Goal: Task Accomplishment & Management: Use online tool/utility

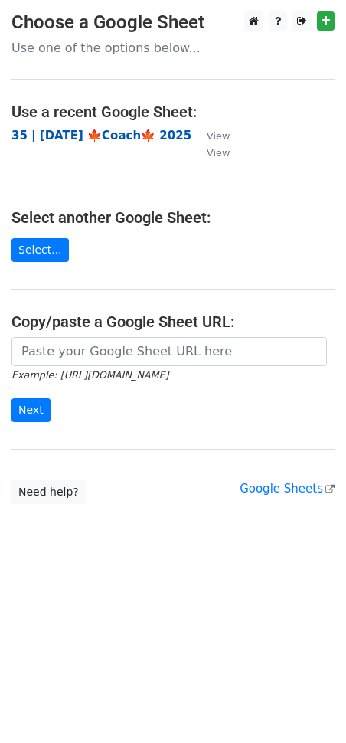
click at [121, 130] on strong "35 | SEPT 22 🍁Coach🍁 2025" at bounding box center [101, 136] width 180 height 14
click at [174, 240] on main "Choose a Google Sheet Use one of the options below... Use a recent Google Sheet…" at bounding box center [173, 257] width 346 height 492
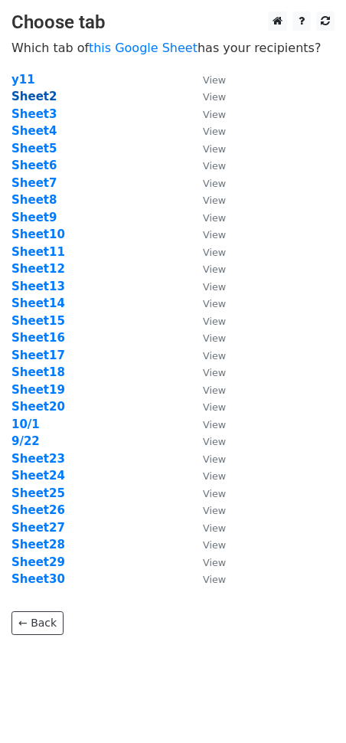
click at [33, 94] on strong "Sheet2" at bounding box center [33, 97] width 45 height 14
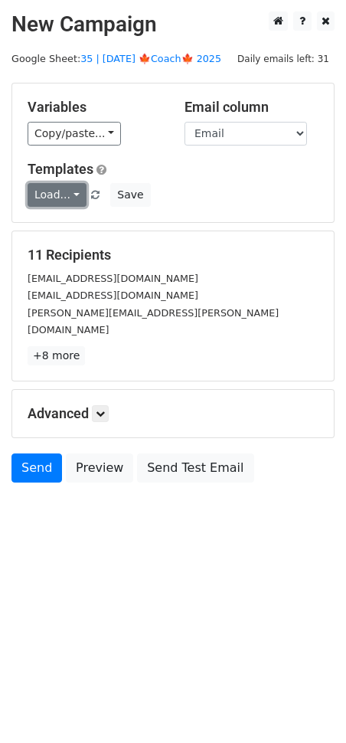
click at [55, 195] on link "Load..." at bounding box center [57, 195] width 59 height 24
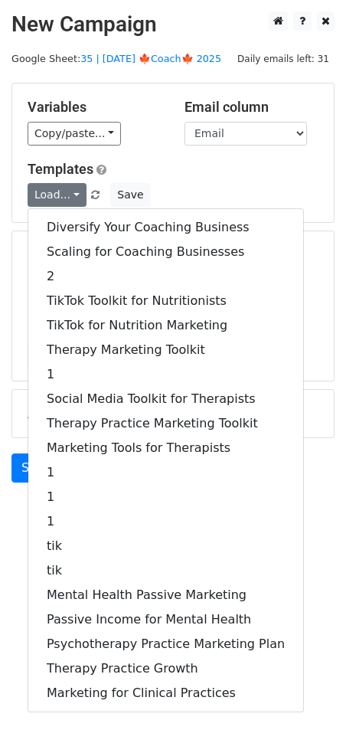
click at [96, 211] on div "Diversify Your Coaching Business Scaling for Coaching Businesses 2 TikTok Toolk…" at bounding box center [166, 460] width 276 height 504
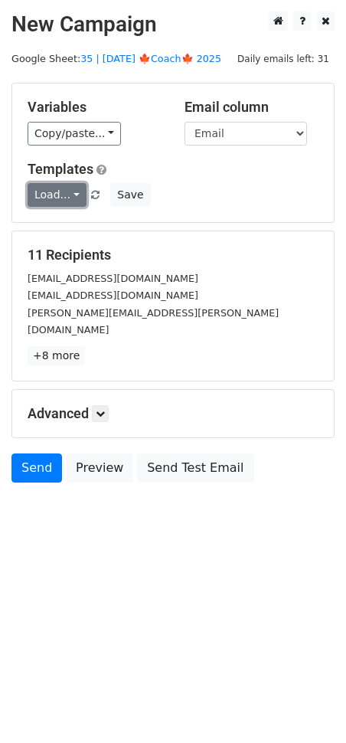
click at [60, 188] on link "Load..." at bounding box center [57, 195] width 59 height 24
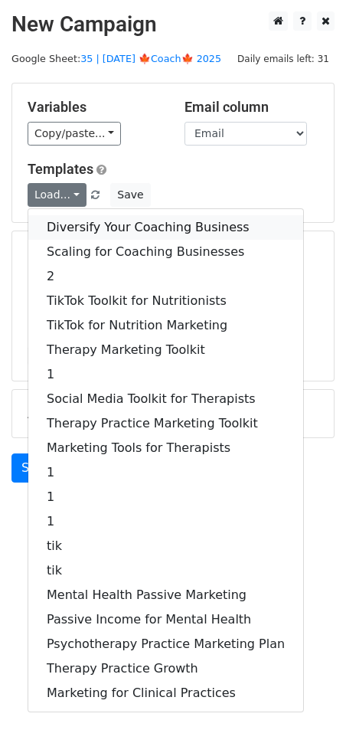
click at [67, 224] on link "Diversify Your Coaching Business" at bounding box center [165, 227] width 275 height 25
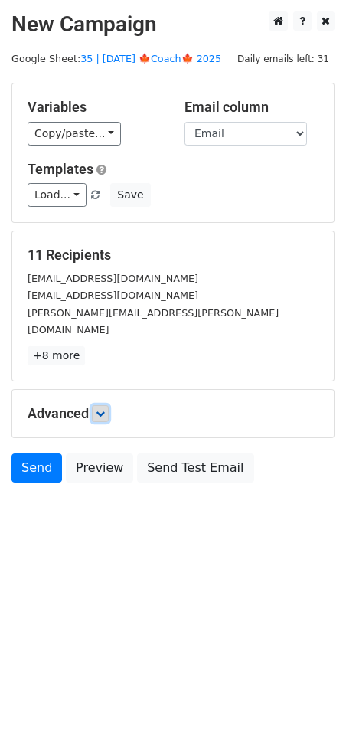
click at [102, 409] on icon at bounding box center [100, 413] width 9 height 9
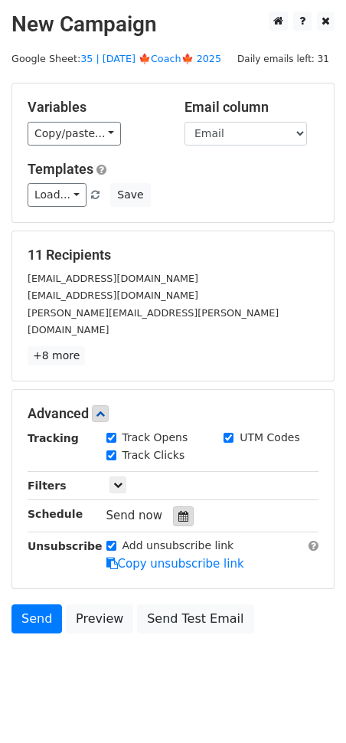
click at [174, 506] on div at bounding box center [183, 516] width 21 height 20
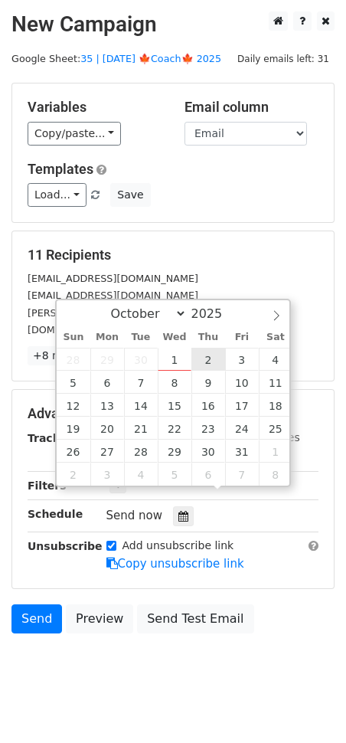
type input "2025-10-02 12:00"
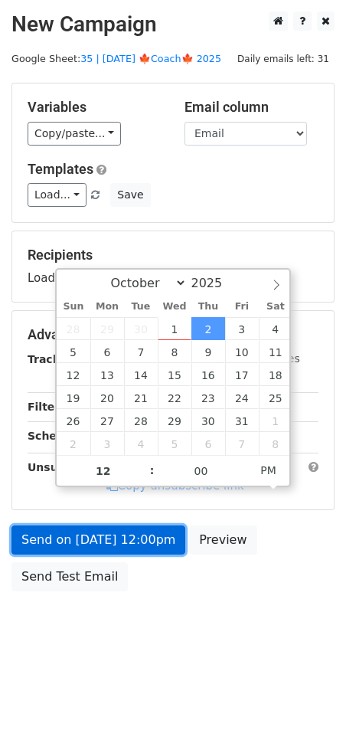
click at [143, 535] on link "Send on Oct 2 at 12:00pm" at bounding box center [98, 539] width 174 height 29
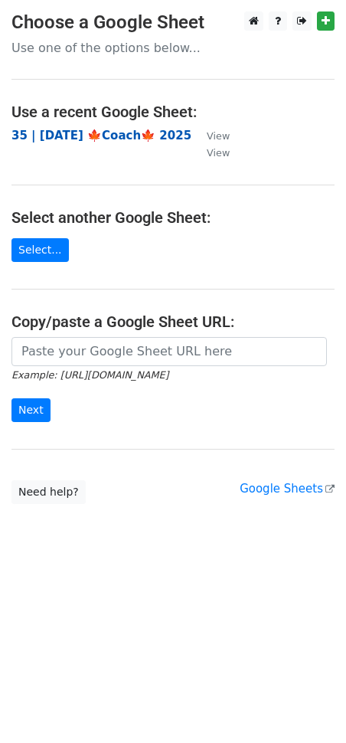
click at [113, 133] on strong "35 | [DATE] 🍁Coach🍁 2025" at bounding box center [101, 136] width 180 height 14
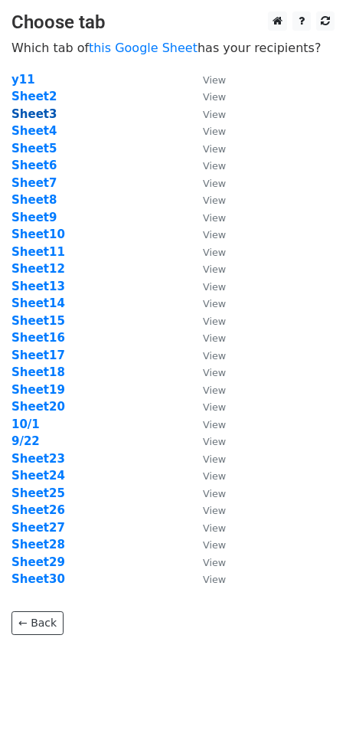
click at [41, 113] on strong "Sheet3" at bounding box center [33, 114] width 45 height 14
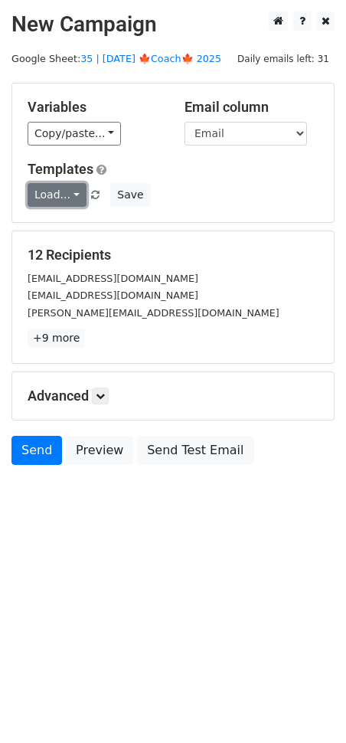
click at [70, 190] on link "Load..." at bounding box center [57, 195] width 59 height 24
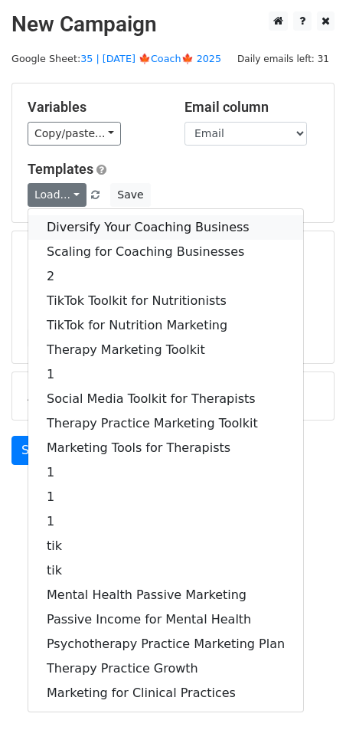
click at [94, 220] on link "Diversify Your Coaching Business" at bounding box center [165, 227] width 275 height 25
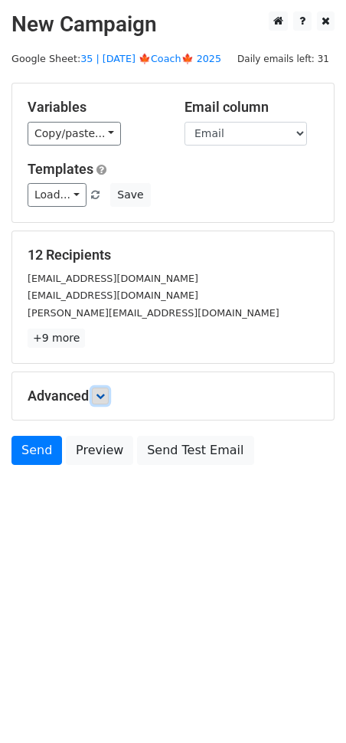
click at [103, 397] on icon at bounding box center [100, 395] width 9 height 9
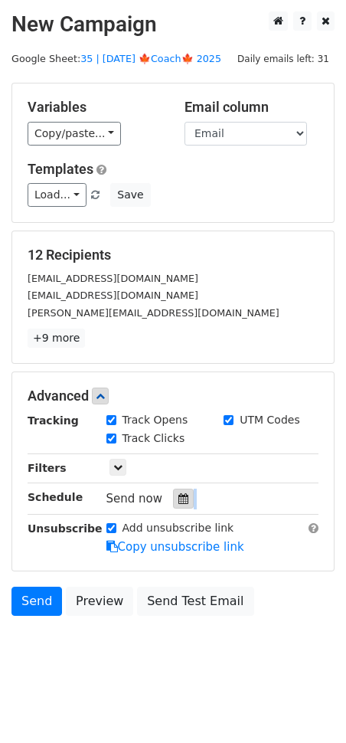
click at [177, 502] on div "Tracking Track Opens UTM Codes Track Clicks Filters Only include spreadsheet ro…" at bounding box center [173, 483] width 291 height 143
click at [178, 493] on icon at bounding box center [183, 498] width 10 height 11
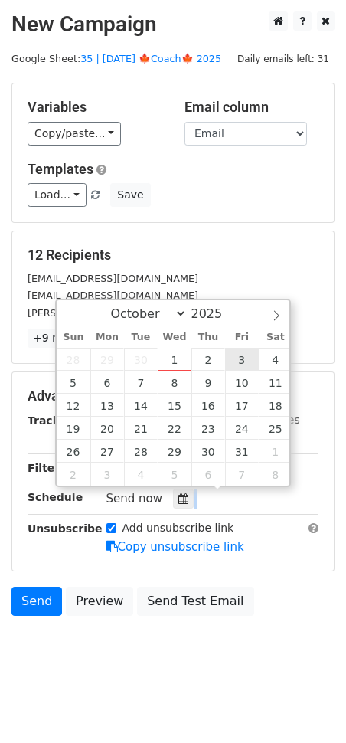
type input "2025-10-03 12:00"
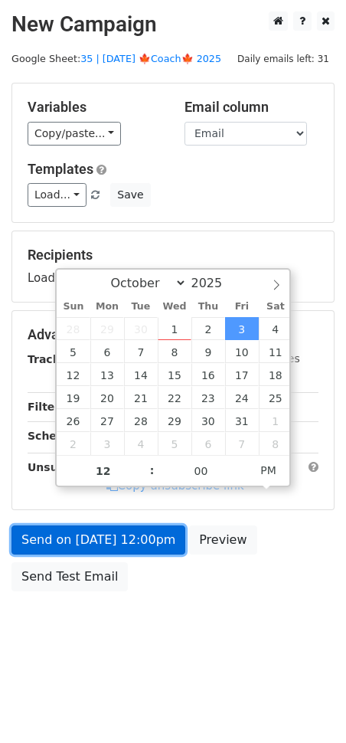
click at [139, 540] on link "Send on Oct 3 at 12:00pm" at bounding box center [98, 539] width 174 height 29
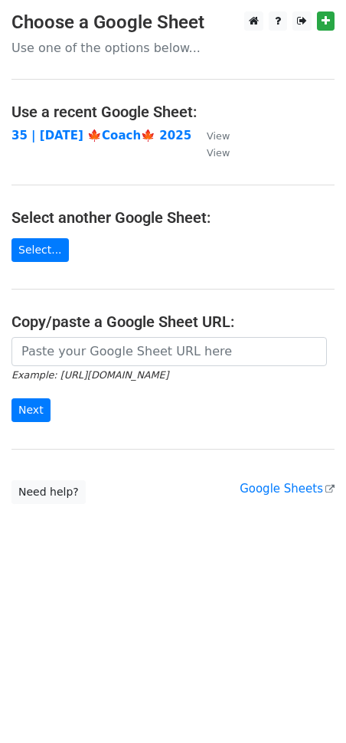
click at [91, 135] on strong "35 | [DATE] 🍁Coach🍁 2025" at bounding box center [101, 136] width 180 height 14
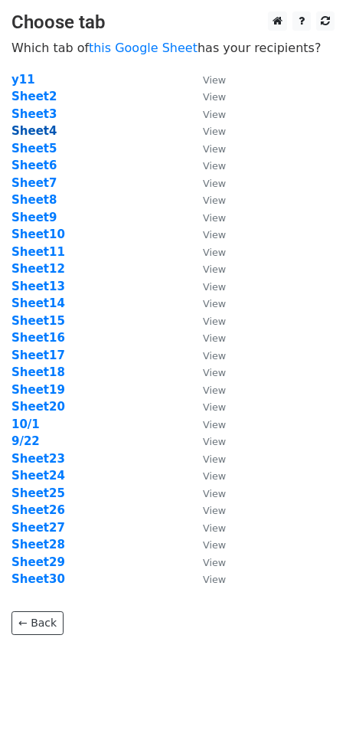
click at [31, 128] on strong "Sheet4" at bounding box center [33, 131] width 45 height 14
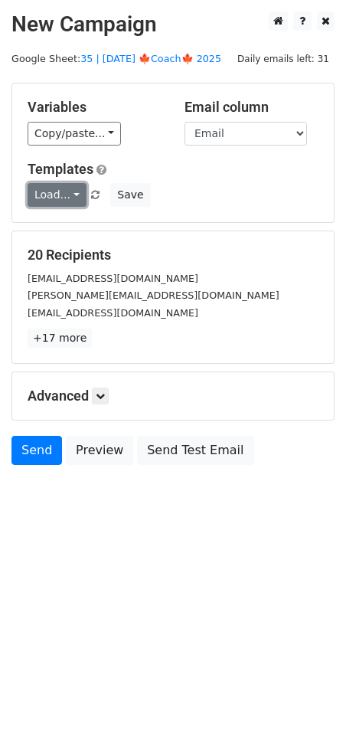
click at [58, 197] on link "Load..." at bounding box center [57, 195] width 59 height 24
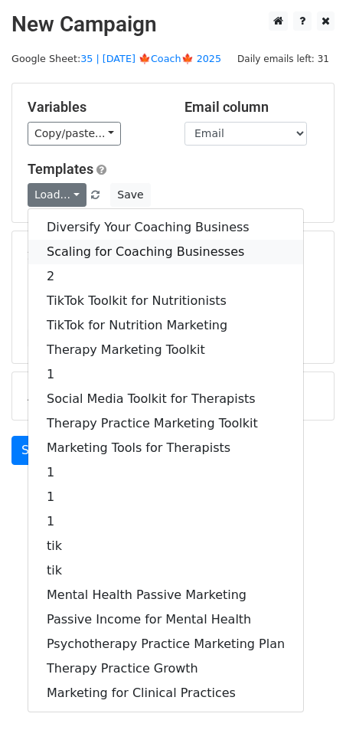
click at [110, 240] on link "Scaling for Coaching Businesses" at bounding box center [165, 252] width 275 height 25
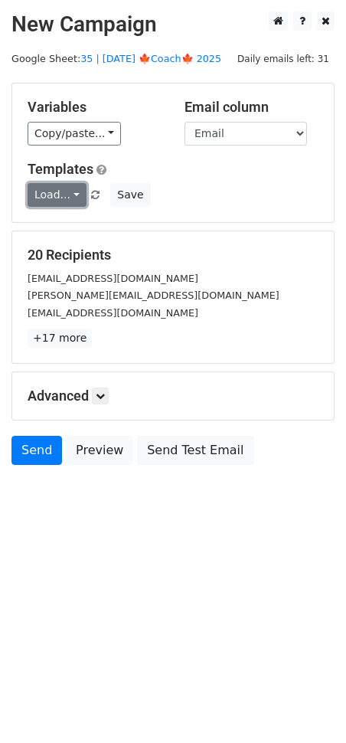
click at [62, 191] on link "Load..." at bounding box center [57, 195] width 59 height 24
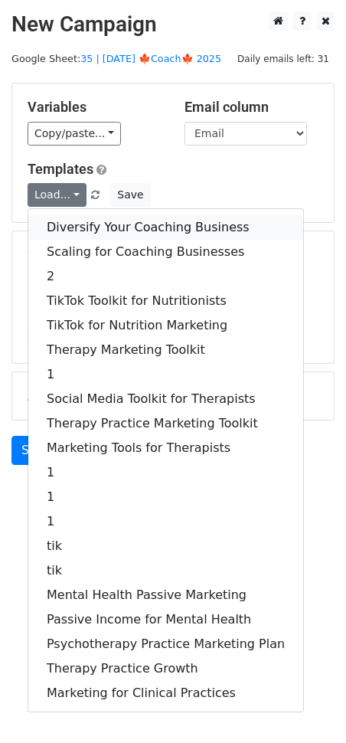
click at [81, 224] on link "Diversify Your Coaching Business" at bounding box center [165, 227] width 275 height 25
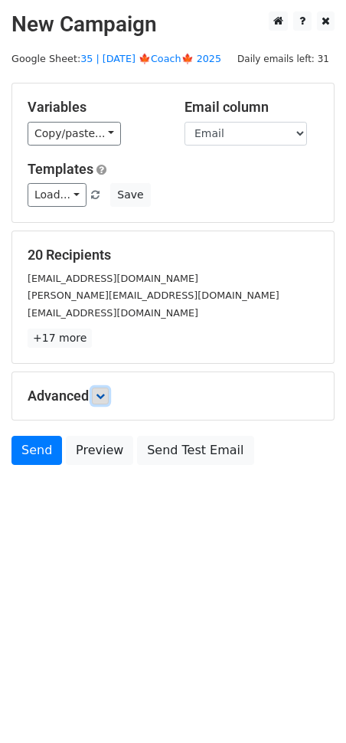
click at [103, 387] on link at bounding box center [100, 395] width 17 height 17
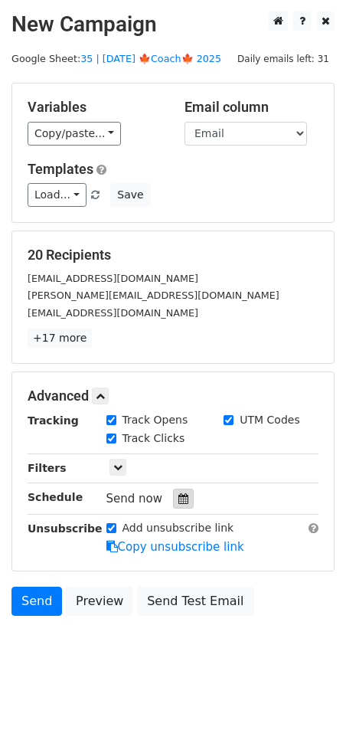
click at [178, 495] on icon at bounding box center [183, 498] width 10 height 11
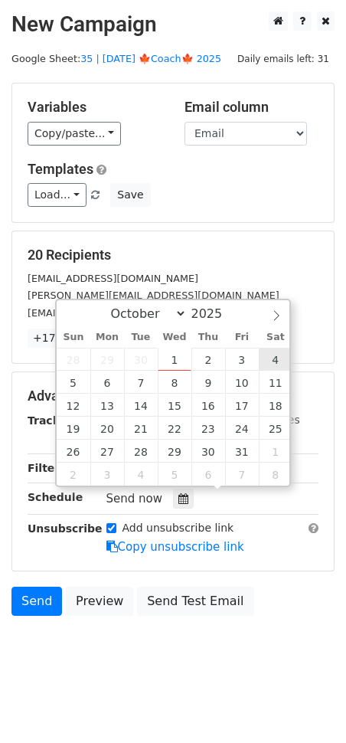
type input "2025-10-04 12:00"
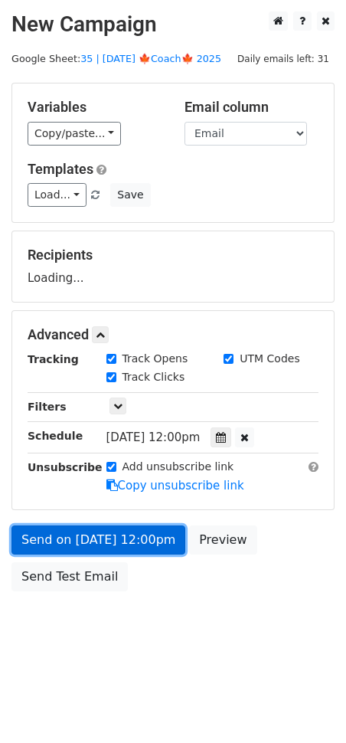
click at [142, 537] on link "Send on Oct 4 at 12:00pm" at bounding box center [98, 539] width 174 height 29
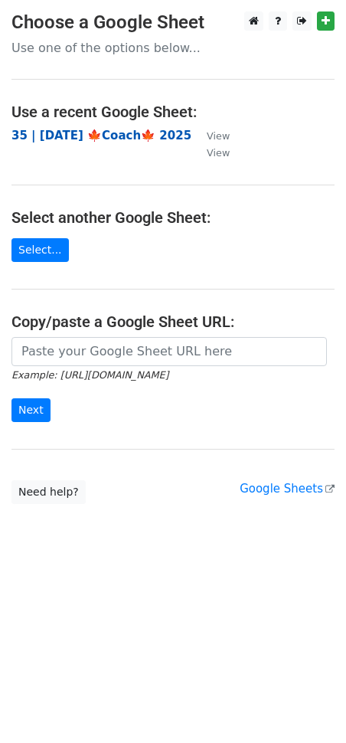
click at [119, 138] on strong "35 | [DATE] 🍁Coach🍁 2025" at bounding box center [101, 136] width 180 height 14
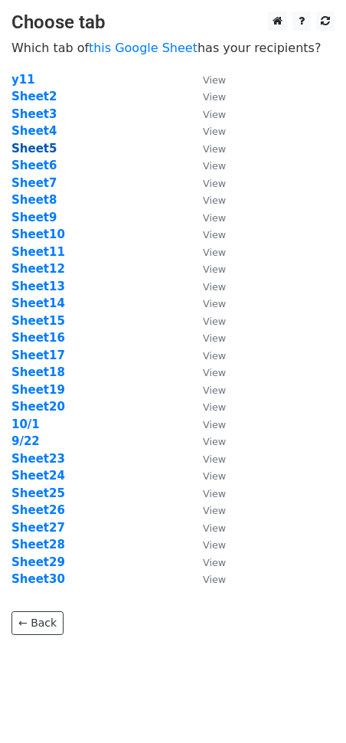
click at [29, 145] on strong "Sheet5" at bounding box center [33, 149] width 45 height 14
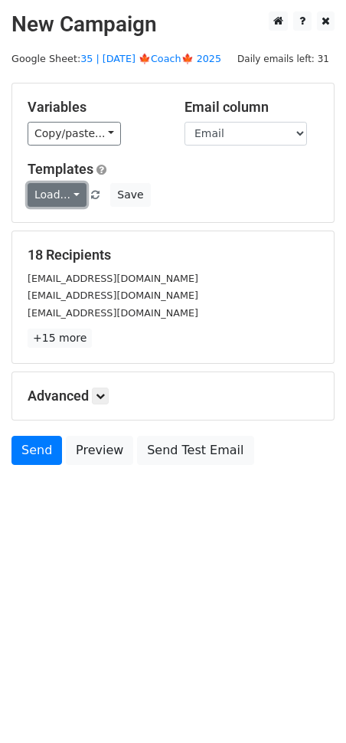
click at [50, 197] on link "Load..." at bounding box center [57, 195] width 59 height 24
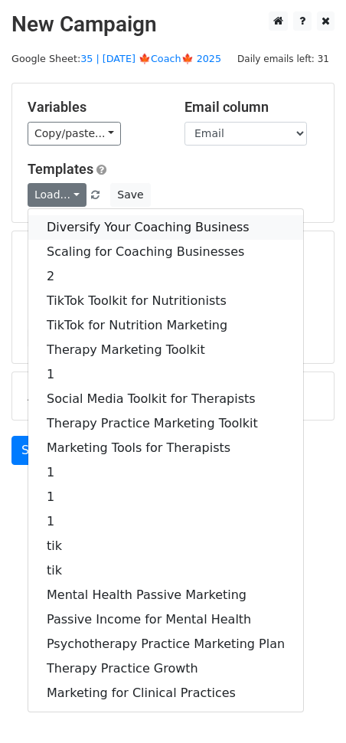
click at [82, 218] on link "Diversify Your Coaching Business" at bounding box center [165, 227] width 275 height 25
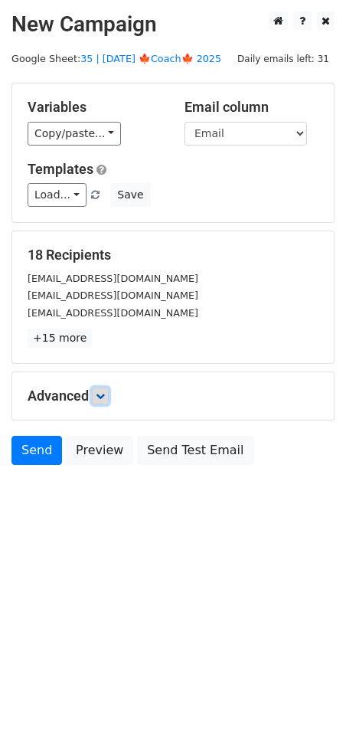
click at [103, 393] on icon at bounding box center [100, 395] width 9 height 9
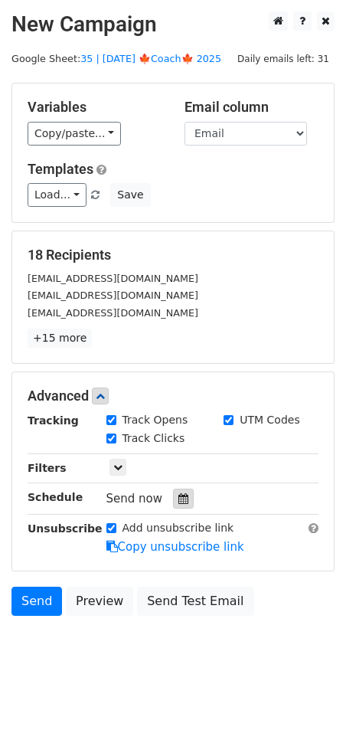
click at [178, 500] on icon at bounding box center [183, 498] width 10 height 11
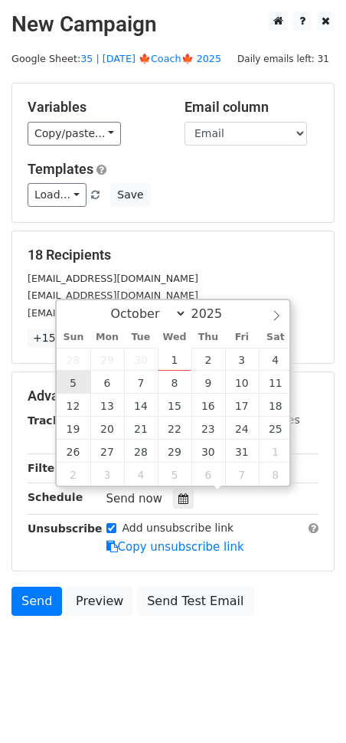
type input "[DATE] 12:00"
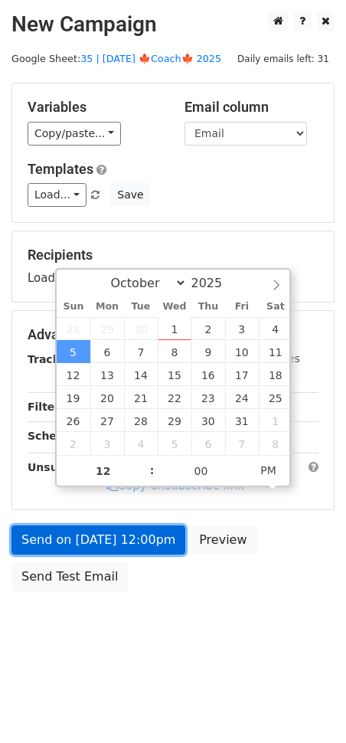
click at [96, 531] on link "Send on [DATE] 12:00pm" at bounding box center [98, 539] width 174 height 29
